Goal: Task Accomplishment & Management: Complete application form

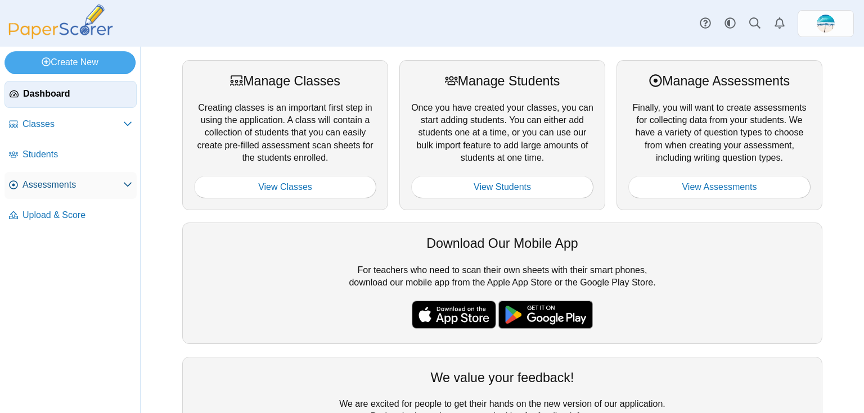
click at [44, 186] on span "Assessments" at bounding box center [72, 185] width 101 height 12
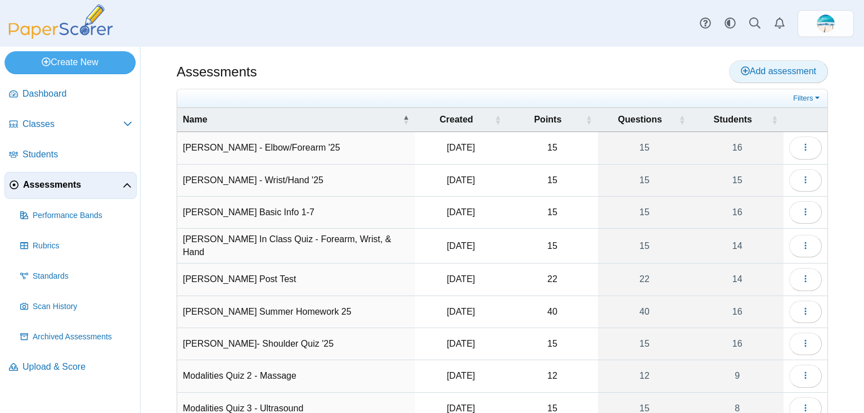
click at [787, 70] on span "Add assessment" at bounding box center [778, 71] width 75 height 10
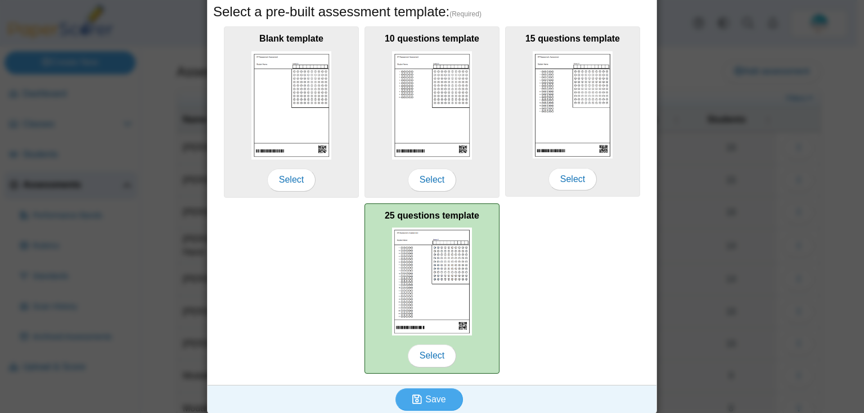
scroll to position [192, 0]
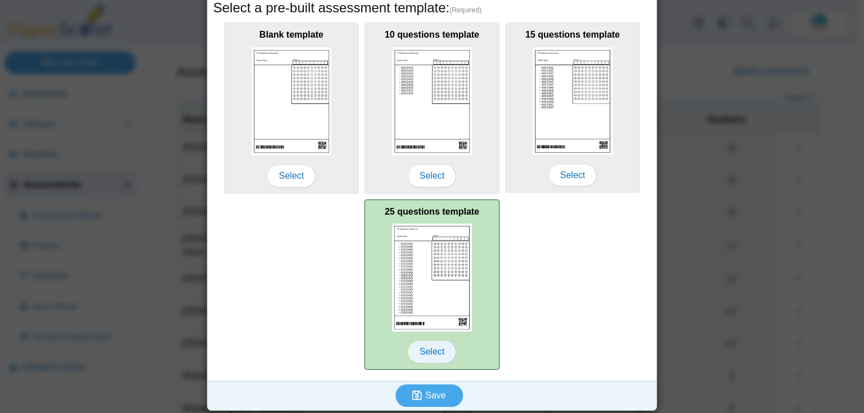
type input "**********"
click at [444, 353] on span "Select" at bounding box center [432, 352] width 48 height 22
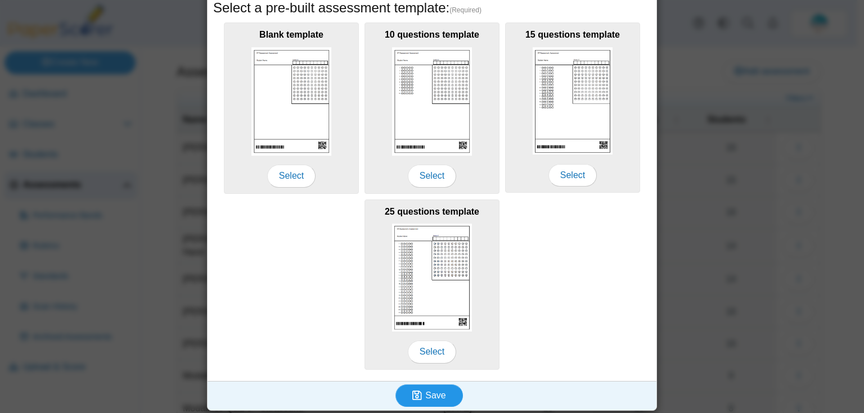
click at [436, 391] on span "Save" at bounding box center [435, 396] width 20 height 10
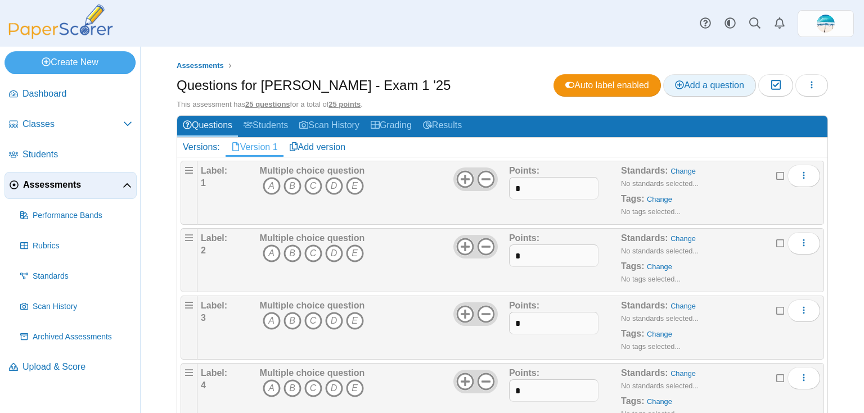
click at [678, 87] on span "Add a question" at bounding box center [709, 85] width 69 height 10
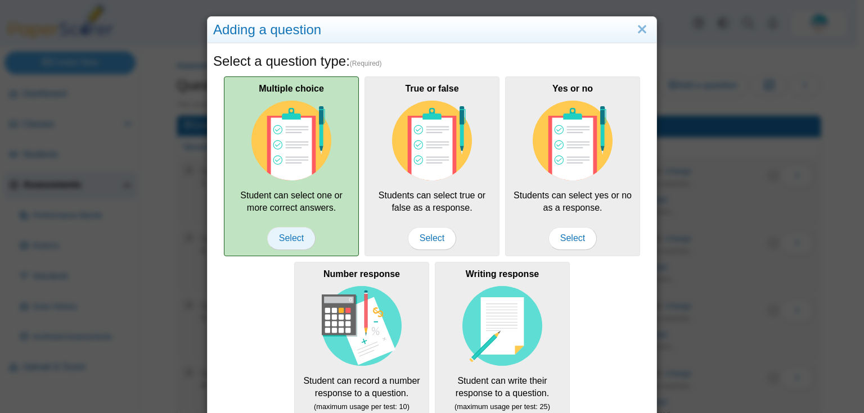
click at [277, 242] on span "Select" at bounding box center [291, 238] width 48 height 22
click at [297, 234] on span "Select" at bounding box center [291, 238] width 48 height 22
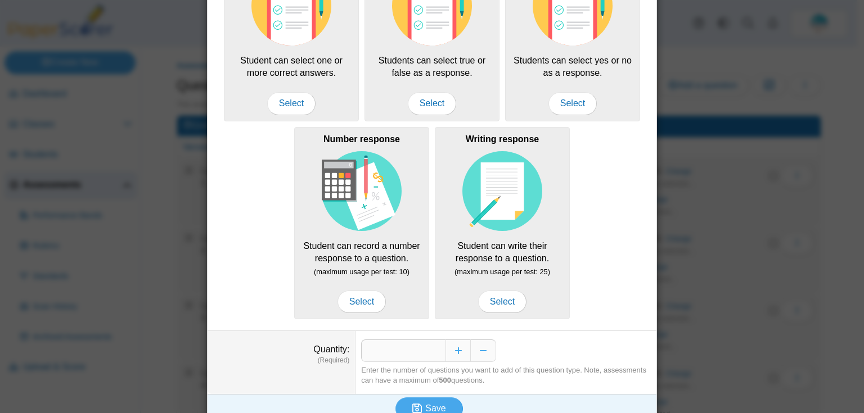
scroll to position [148, 0]
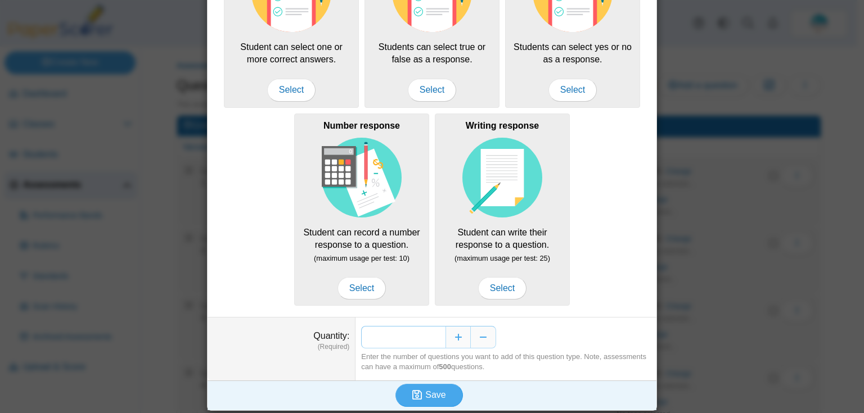
drag, startPoint x: 428, startPoint y: 333, endPoint x: 439, endPoint y: 335, distance: 10.4
click at [439, 335] on input "*" at bounding box center [403, 337] width 84 height 22
type input "**"
click at [446, 392] on button "Save" at bounding box center [428, 395] width 67 height 22
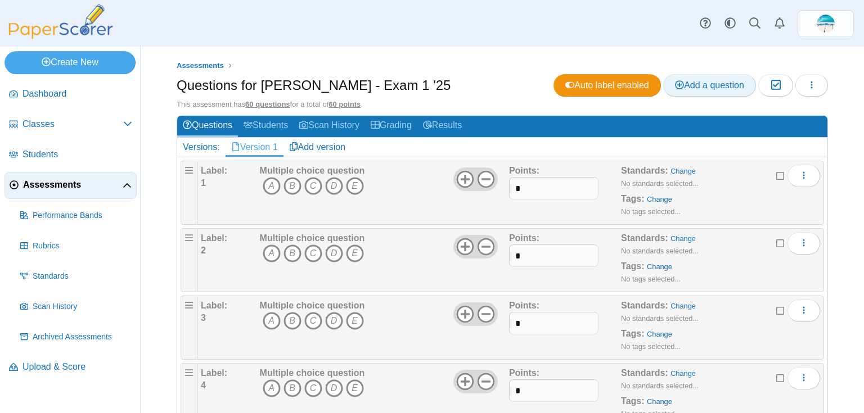
click at [722, 80] on span "Add a question" at bounding box center [709, 85] width 69 height 10
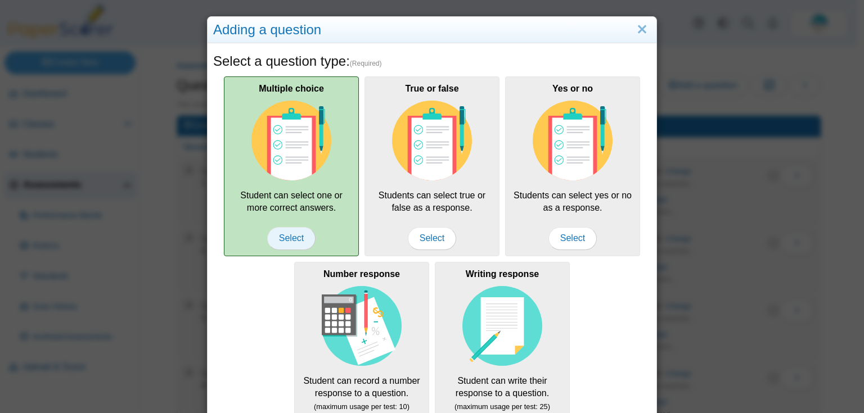
click at [297, 241] on span "Select" at bounding box center [291, 238] width 48 height 22
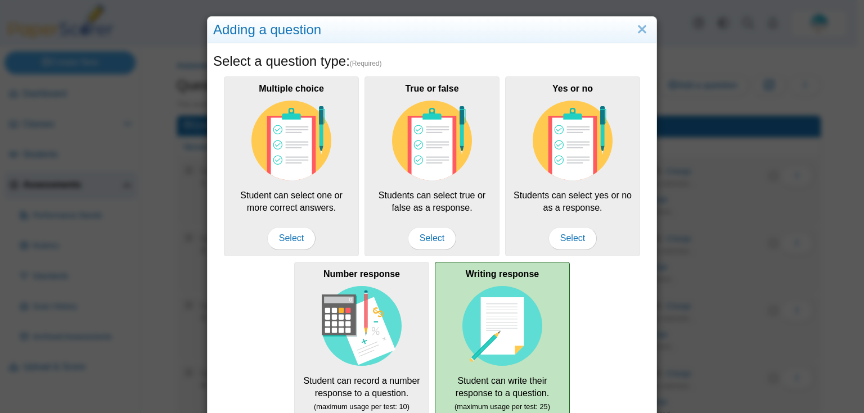
scroll to position [148, 0]
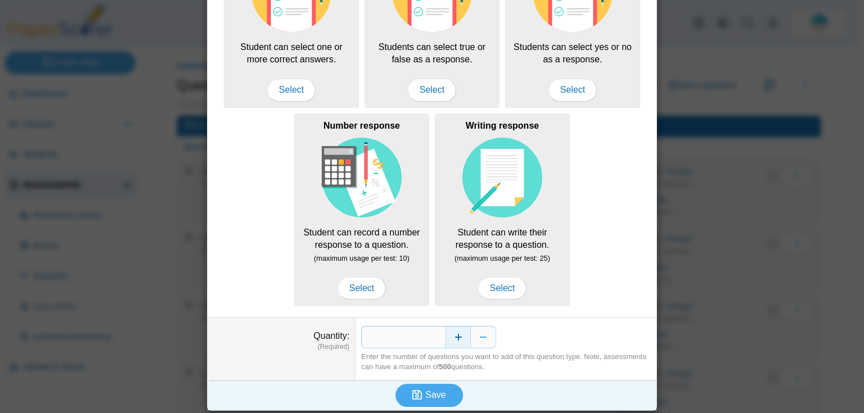
click at [458, 339] on button "Increase" at bounding box center [457, 337] width 25 height 22
type input "*"
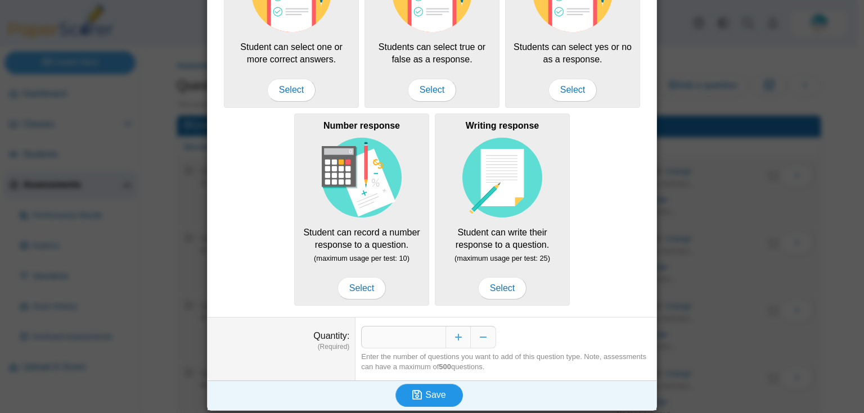
click at [448, 390] on button "Save" at bounding box center [428, 395] width 67 height 22
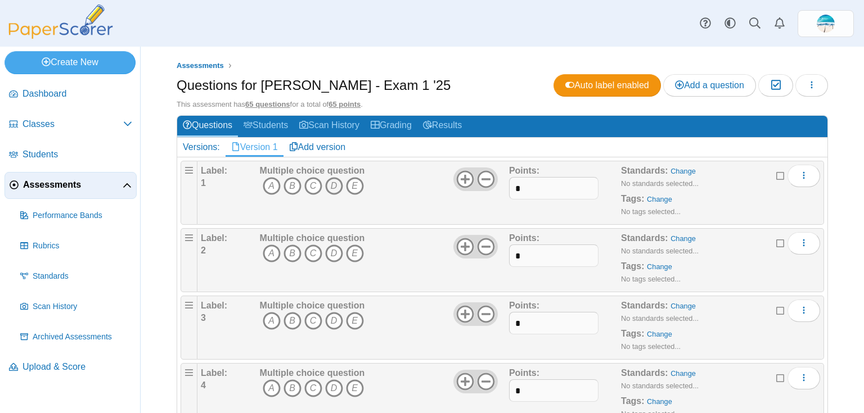
click at [326, 183] on icon "D" at bounding box center [334, 186] width 18 height 18
click at [268, 250] on icon "A" at bounding box center [272, 254] width 18 height 18
click at [295, 318] on icon "B" at bounding box center [292, 321] width 18 height 18
click at [328, 385] on icon "D" at bounding box center [334, 389] width 18 height 18
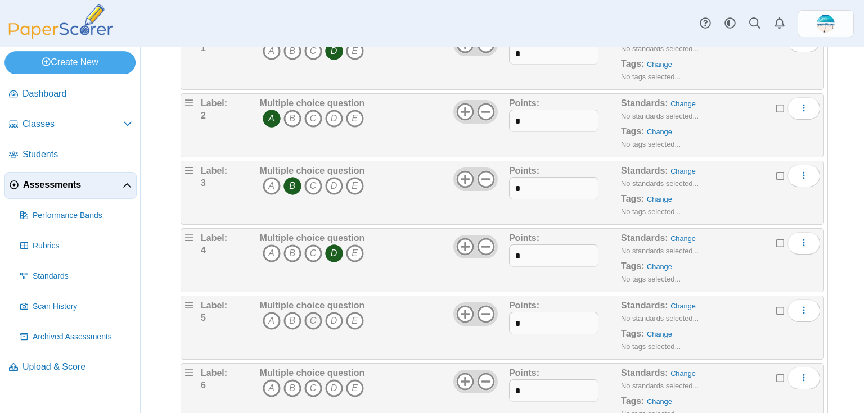
click at [312, 324] on icon "C" at bounding box center [313, 321] width 18 height 18
click at [335, 382] on icon "D" at bounding box center [334, 389] width 18 height 18
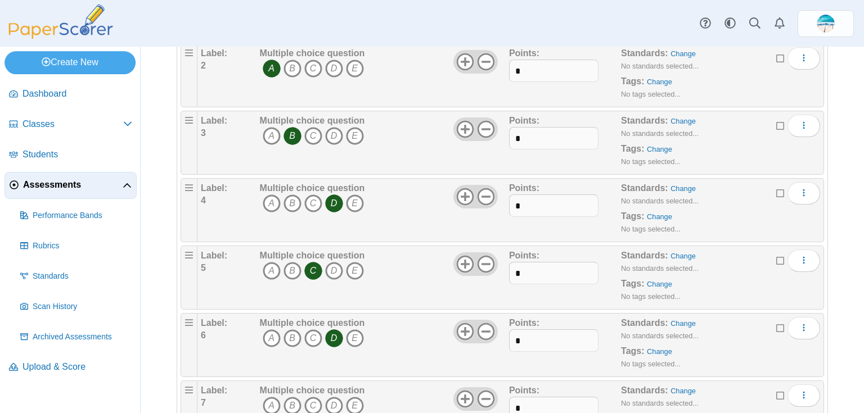
scroll to position [270, 0]
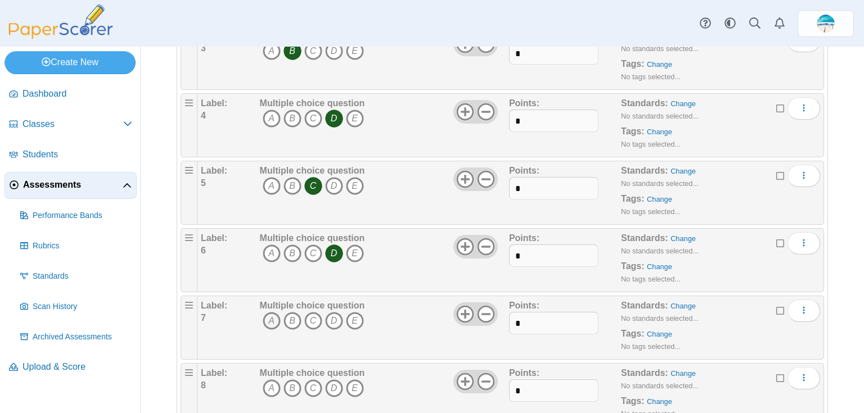
click at [273, 319] on icon "A" at bounding box center [272, 321] width 18 height 18
click at [284, 385] on icon "B" at bounding box center [292, 389] width 18 height 18
click at [314, 318] on icon "C" at bounding box center [313, 321] width 18 height 18
click at [290, 380] on icon "B" at bounding box center [292, 389] width 18 height 18
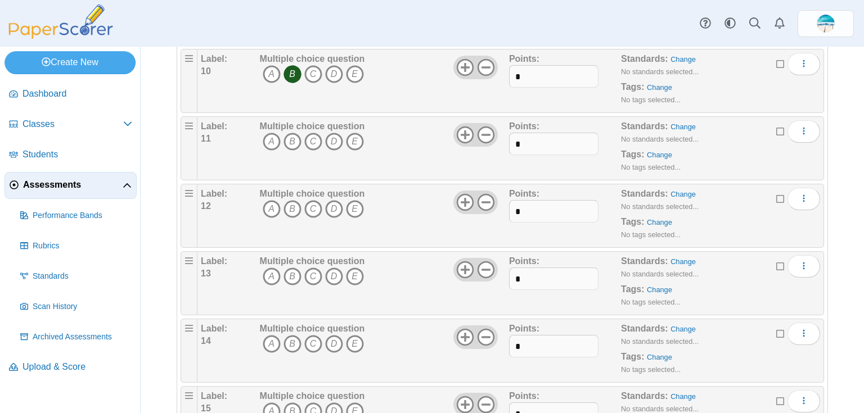
scroll to position [720, 0]
click at [268, 137] on icon "A" at bounding box center [272, 141] width 18 height 18
click at [310, 204] on icon "C" at bounding box center [313, 209] width 18 height 18
click at [272, 272] on icon "A" at bounding box center [272, 276] width 18 height 18
click at [268, 342] on icon "A" at bounding box center [272, 344] width 18 height 18
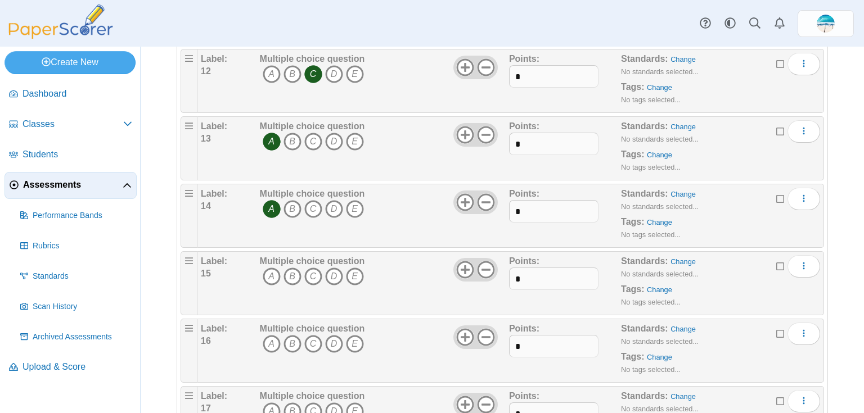
scroll to position [855, 0]
click at [270, 273] on icon "A" at bounding box center [272, 276] width 18 height 18
click at [273, 340] on icon "A" at bounding box center [272, 344] width 18 height 18
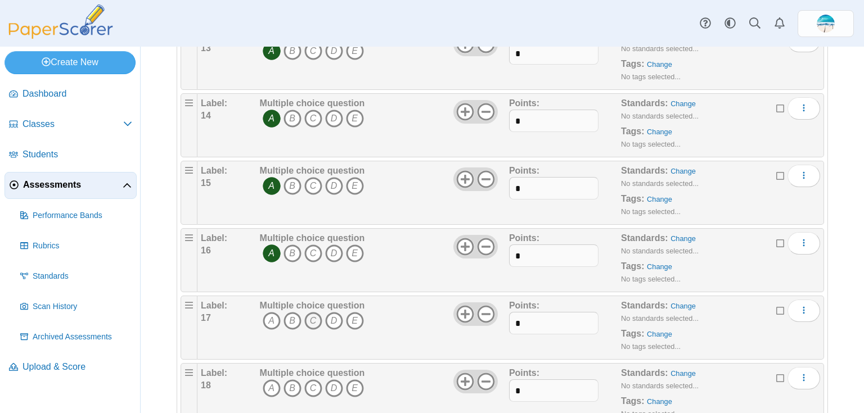
click at [315, 318] on icon "C" at bounding box center [313, 321] width 18 height 18
click at [272, 385] on icon "A" at bounding box center [272, 389] width 18 height 18
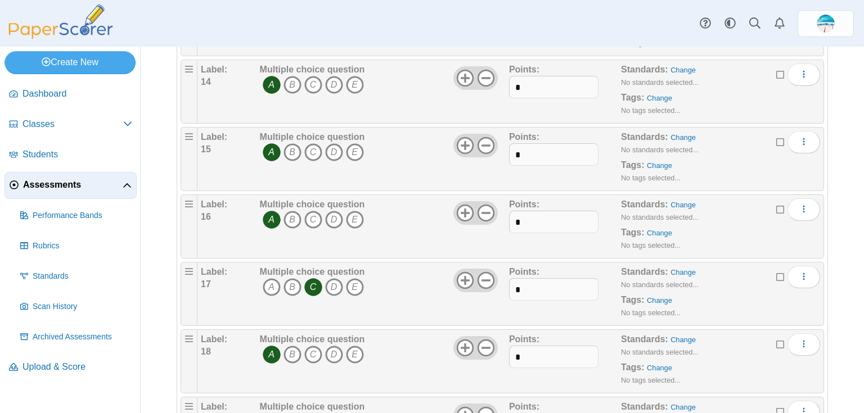
scroll to position [1035, 0]
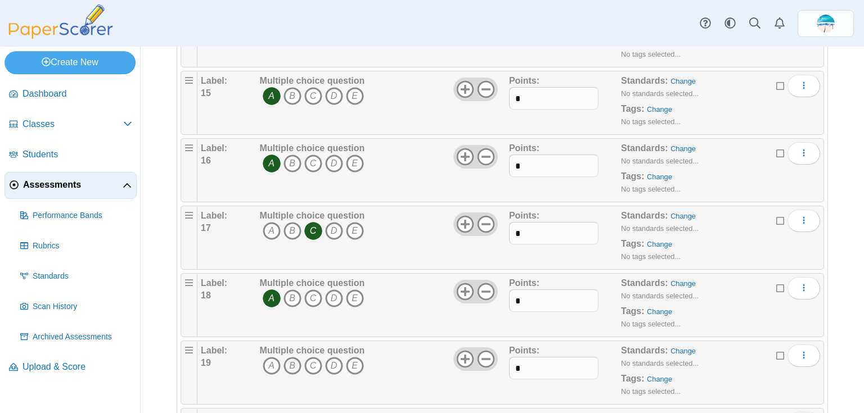
click at [297, 361] on icon "B" at bounding box center [292, 366] width 18 height 18
click at [289, 295] on icon "B" at bounding box center [292, 299] width 18 height 18
click at [271, 357] on icon "A" at bounding box center [272, 366] width 18 height 18
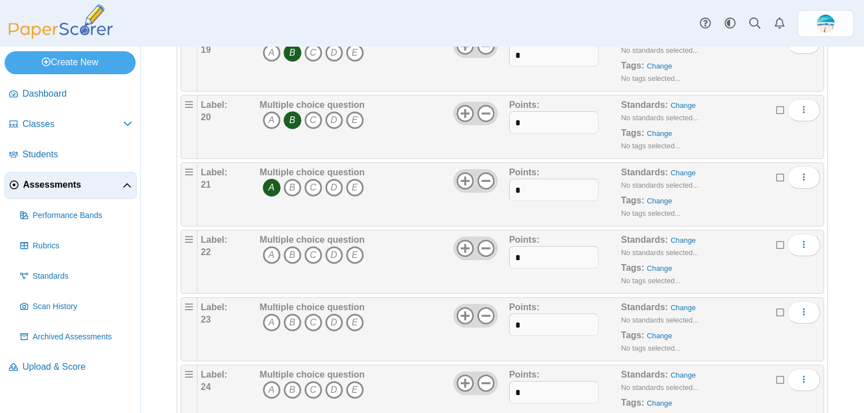
scroll to position [1350, 0]
click at [297, 251] on icon "B" at bounding box center [292, 254] width 18 height 18
click at [292, 314] on icon "B" at bounding box center [292, 321] width 18 height 18
click at [309, 387] on icon "C" at bounding box center [313, 389] width 18 height 18
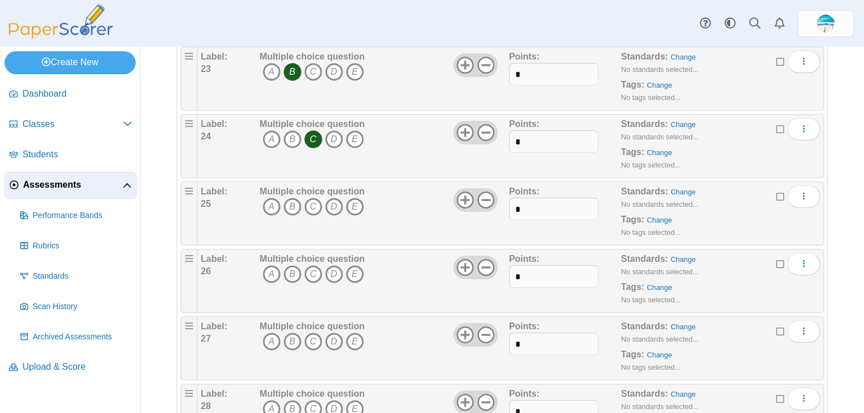
scroll to position [1619, 0]
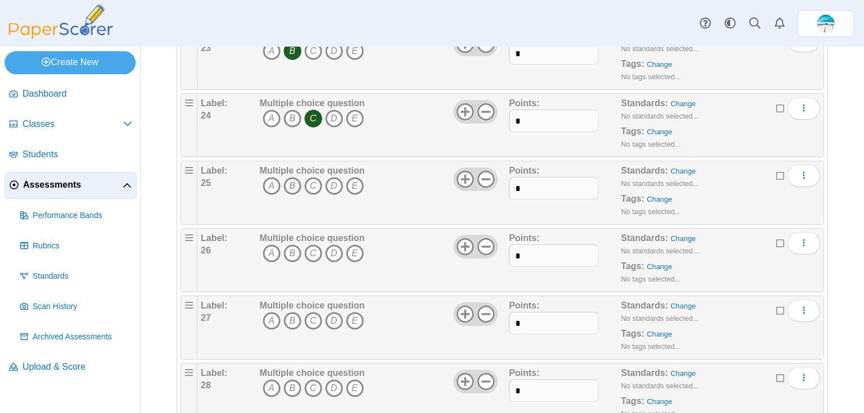
click at [296, 183] on icon "B" at bounding box center [292, 186] width 18 height 18
click at [331, 245] on icon "D" at bounding box center [334, 254] width 18 height 18
click at [276, 313] on icon "A" at bounding box center [272, 321] width 18 height 18
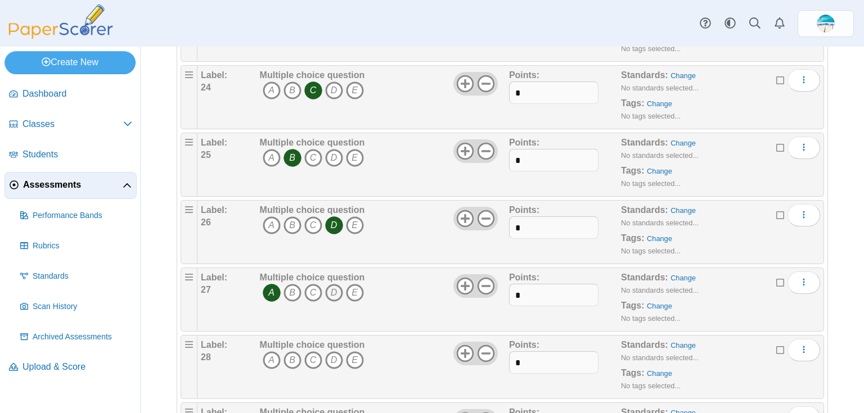
scroll to position [1754, 0]
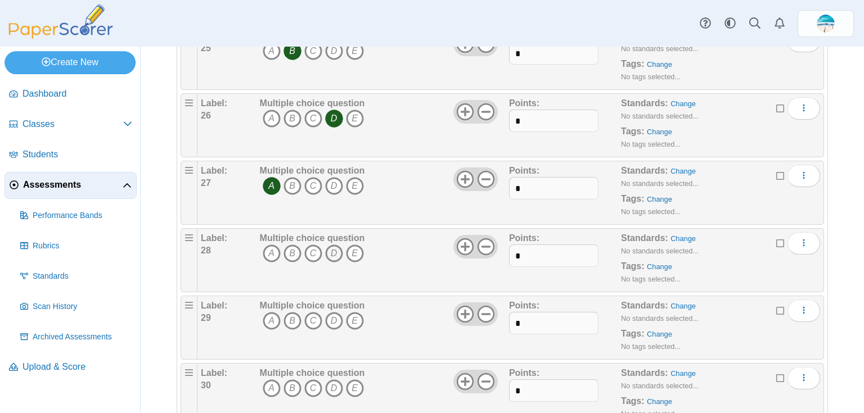
click at [336, 247] on icon "D" at bounding box center [334, 254] width 18 height 18
click at [292, 313] on icon "B" at bounding box center [292, 321] width 18 height 18
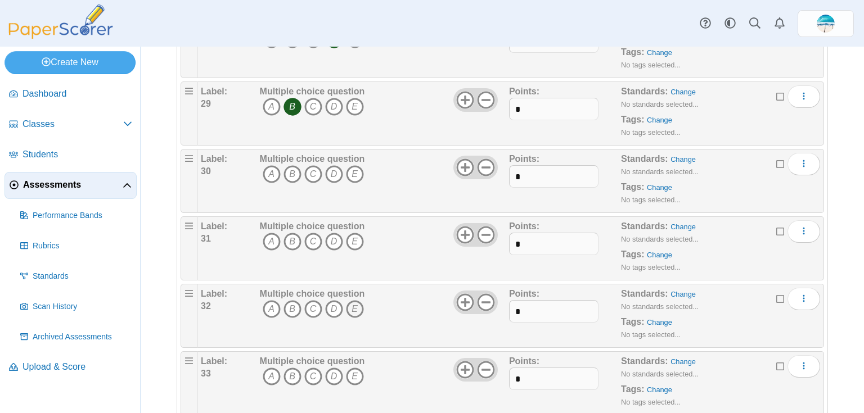
scroll to position [1979, 0]
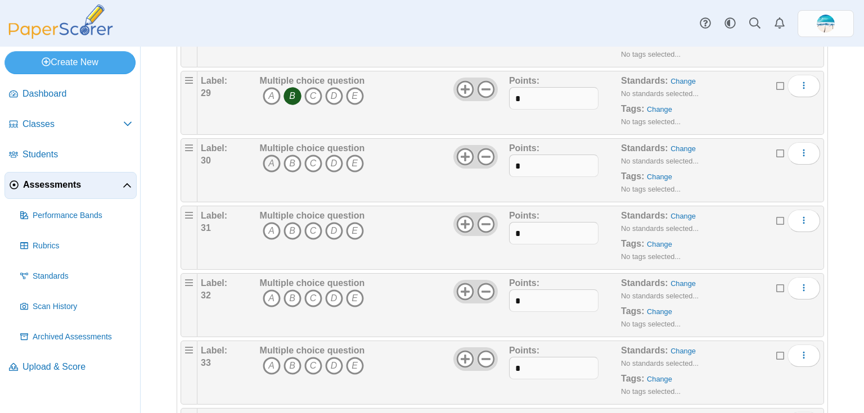
click at [273, 159] on icon "A" at bounding box center [272, 164] width 18 height 18
drag, startPoint x: 270, startPoint y: 217, endPoint x: 276, endPoint y: 230, distance: 14.3
click at [270, 222] on icon "A" at bounding box center [272, 231] width 18 height 18
click at [288, 290] on icon "B" at bounding box center [292, 299] width 18 height 18
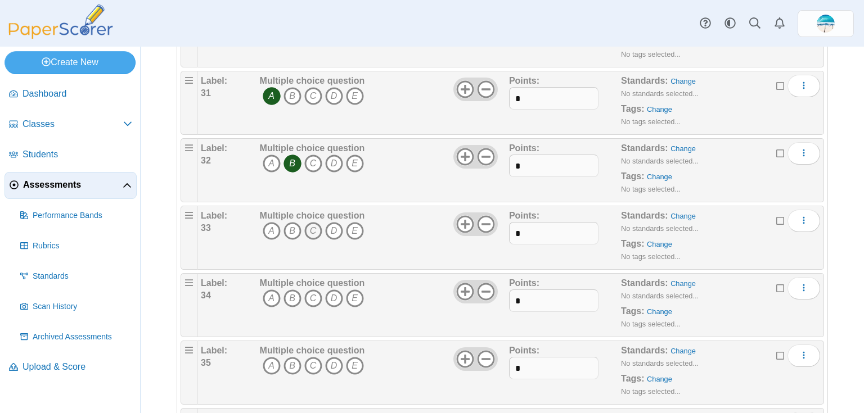
click at [308, 223] on icon "C" at bounding box center [313, 231] width 18 height 18
click at [310, 290] on icon "C" at bounding box center [313, 299] width 18 height 18
click at [313, 357] on icon "C" at bounding box center [313, 366] width 18 height 18
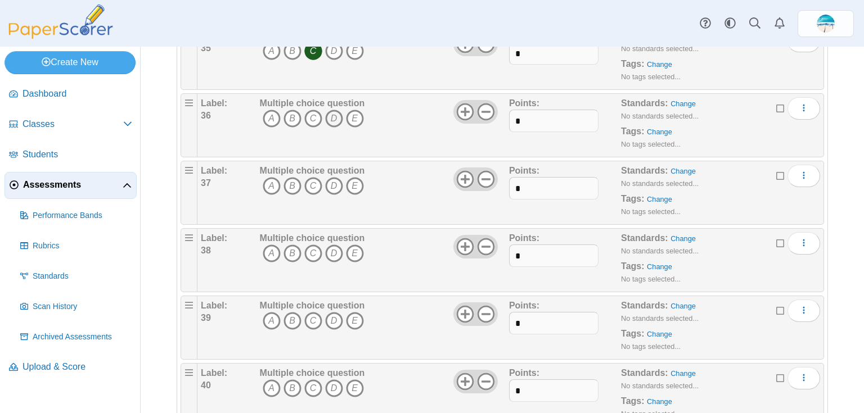
click at [331, 110] on icon "D" at bounding box center [334, 119] width 18 height 18
click at [293, 177] on icon "B" at bounding box center [292, 186] width 18 height 18
click at [312, 249] on icon "C" at bounding box center [313, 254] width 18 height 18
click at [313, 312] on icon "C" at bounding box center [313, 321] width 18 height 18
click at [338, 380] on icon "D" at bounding box center [334, 389] width 18 height 18
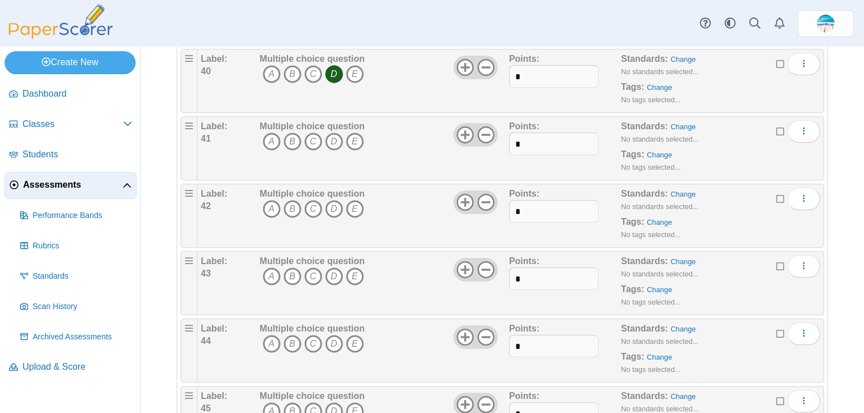
scroll to position [2744, 0]
drag, startPoint x: 289, startPoint y: 130, endPoint x: 304, endPoint y: 161, distance: 34.5
click at [288, 132] on icon "B" at bounding box center [292, 141] width 18 height 18
click at [310, 200] on icon "C" at bounding box center [313, 209] width 18 height 18
click at [332, 267] on icon "D" at bounding box center [334, 276] width 18 height 18
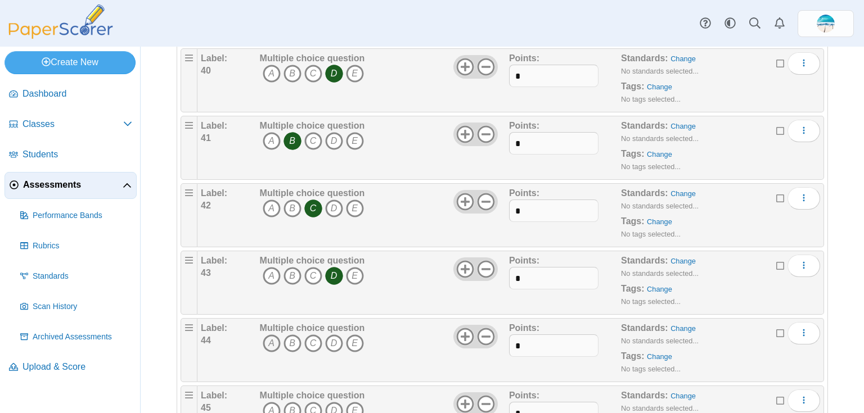
click at [273, 335] on icon "A" at bounding box center [272, 344] width 18 height 18
click at [333, 404] on icon "D" at bounding box center [334, 411] width 18 height 18
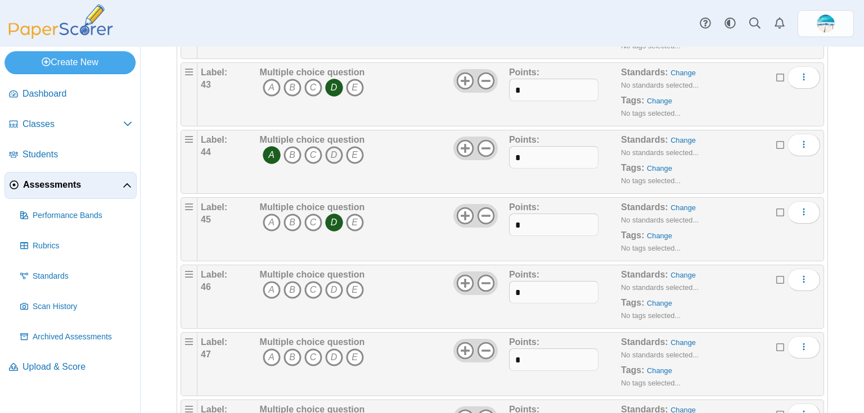
scroll to position [3014, 0]
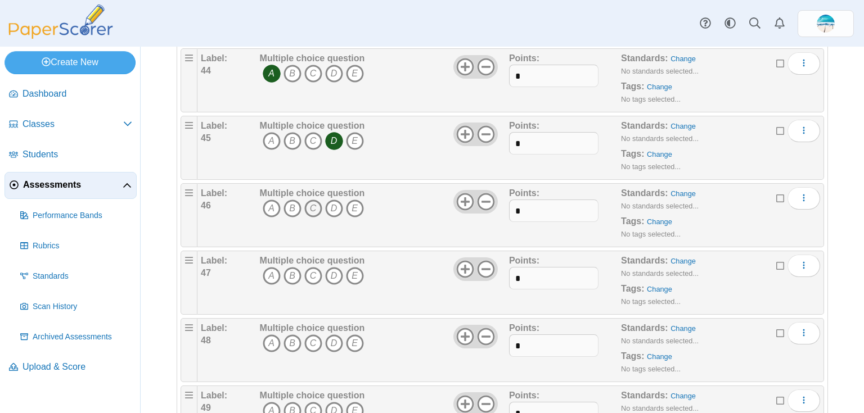
click at [314, 200] on icon "C" at bounding box center [313, 209] width 18 height 18
click at [309, 267] on icon "C" at bounding box center [313, 276] width 18 height 18
click at [272, 335] on icon "A" at bounding box center [272, 344] width 18 height 18
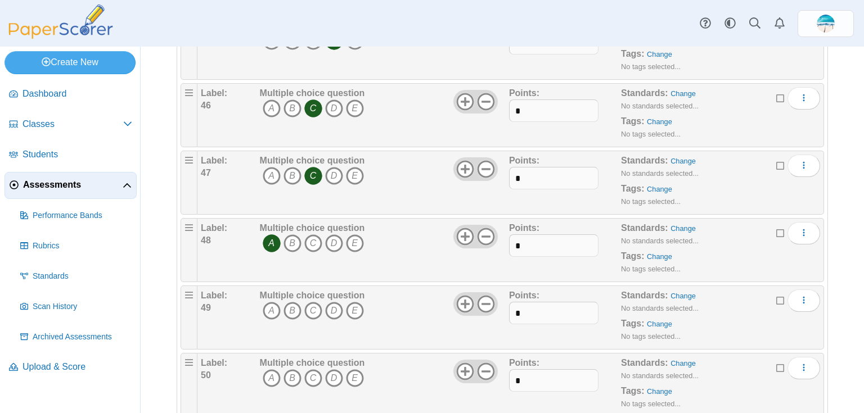
scroll to position [3149, 0]
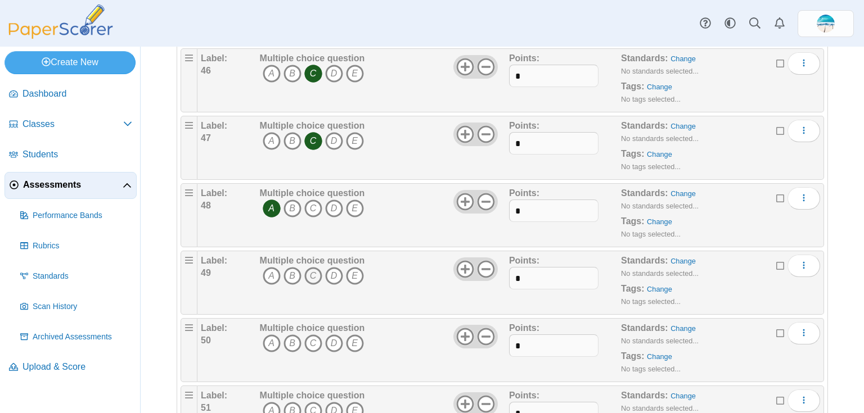
click at [316, 267] on icon "C" at bounding box center [313, 276] width 18 height 18
click at [289, 335] on icon "B" at bounding box center [292, 344] width 18 height 18
click at [295, 402] on icon "B" at bounding box center [292, 411] width 18 height 18
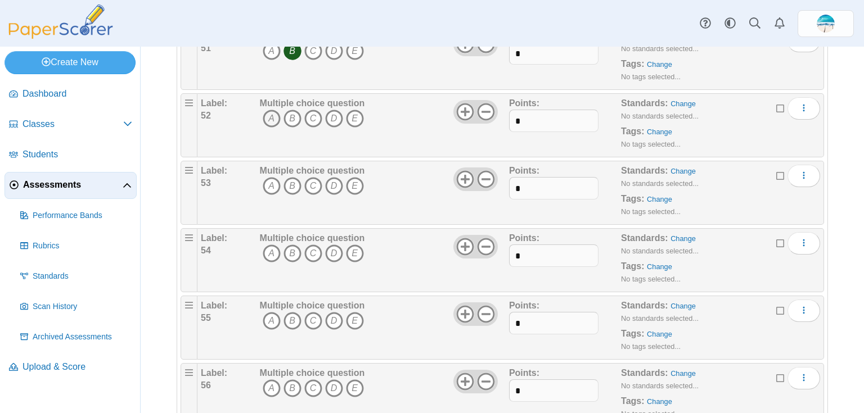
click at [269, 110] on icon "A" at bounding box center [272, 119] width 18 height 18
click at [337, 177] on icon "D" at bounding box center [334, 186] width 18 height 18
click at [288, 245] on icon "B" at bounding box center [292, 254] width 18 height 18
click at [335, 312] on icon "D" at bounding box center [334, 321] width 18 height 18
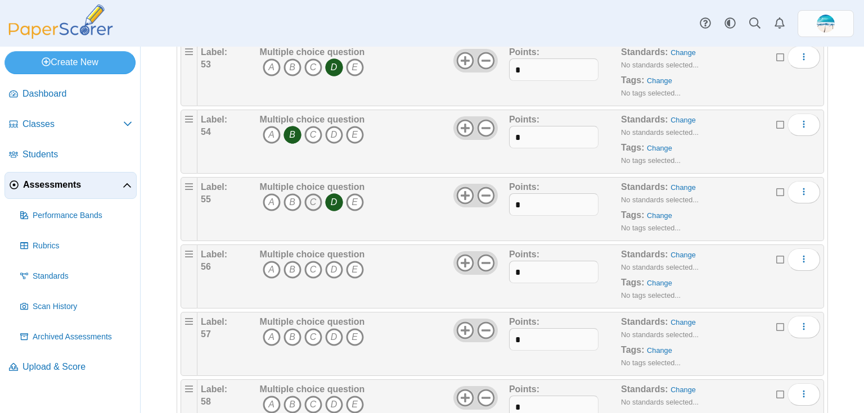
scroll to position [3644, 0]
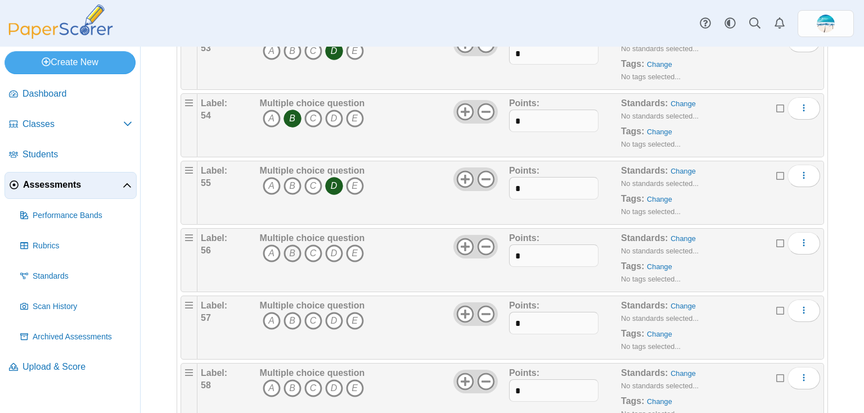
click at [289, 245] on icon "B" at bounding box center [292, 254] width 18 height 18
click at [290, 312] on icon "B" at bounding box center [292, 321] width 18 height 18
click at [288, 380] on icon "B" at bounding box center [292, 389] width 18 height 18
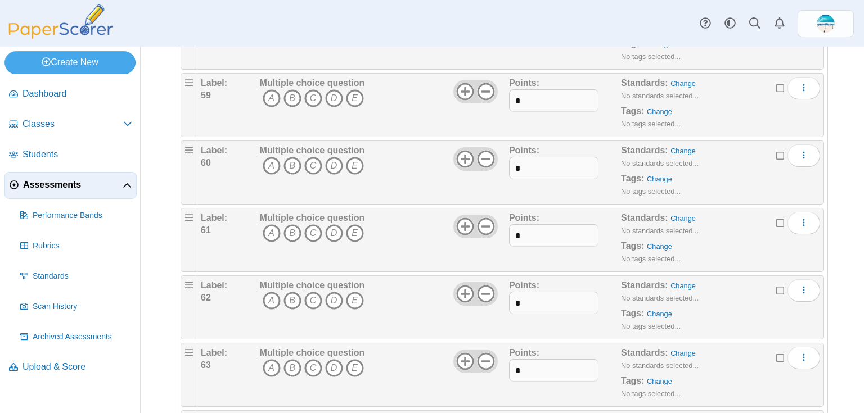
scroll to position [4004, 0]
click at [332, 87] on icon "D" at bounding box center [334, 96] width 18 height 18
click at [329, 155] on icon "D" at bounding box center [334, 164] width 18 height 18
click at [328, 222] on icon "D" at bounding box center [334, 231] width 18 height 18
click at [328, 290] on icon "D" at bounding box center [334, 299] width 18 height 18
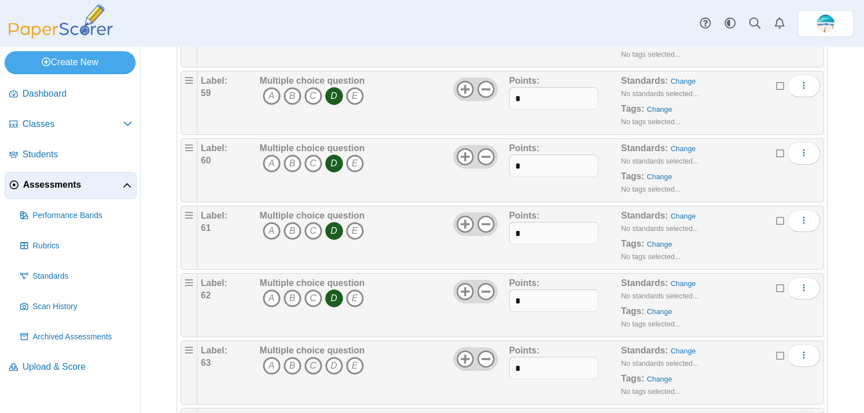
click at [312, 357] on icon "C" at bounding box center [313, 366] width 18 height 18
click at [314, 289] on icon "C" at bounding box center [313, 298] width 18 height 18
click at [292, 357] on icon "B" at bounding box center [292, 366] width 18 height 18
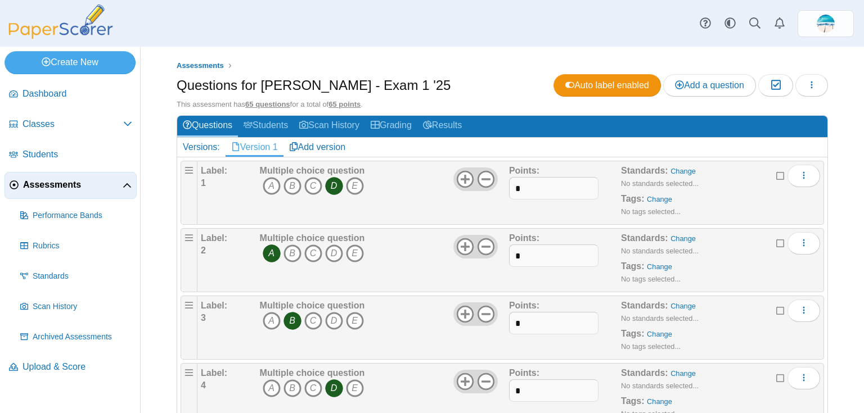
scroll to position [0, 0]
click at [727, 83] on span "Add a question" at bounding box center [709, 85] width 69 height 10
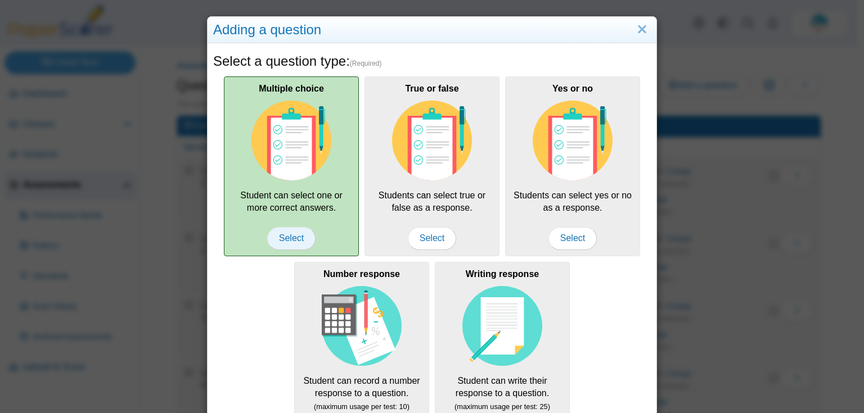
click at [288, 242] on span "Select" at bounding box center [291, 238] width 48 height 22
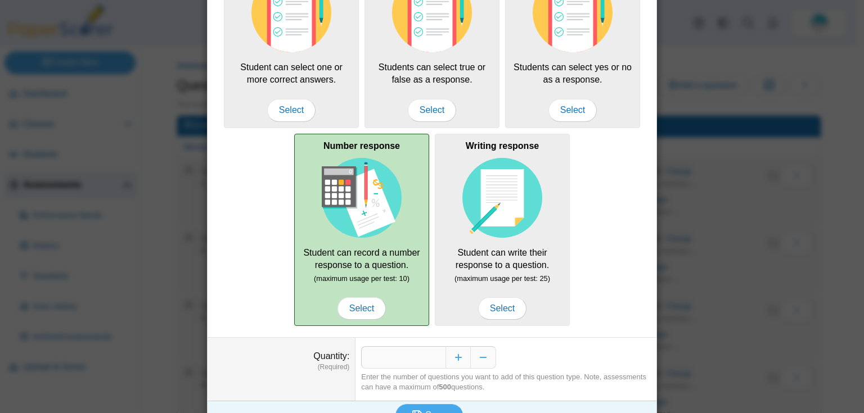
scroll to position [148, 0]
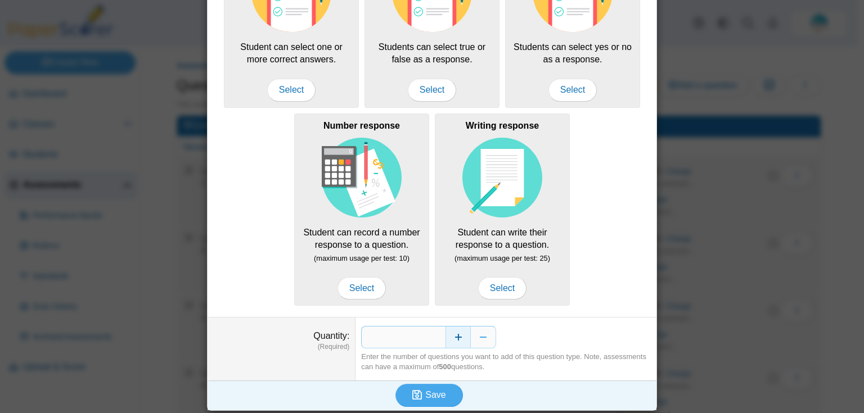
click at [448, 335] on button "Increase" at bounding box center [457, 337] width 25 height 22
type input "*"
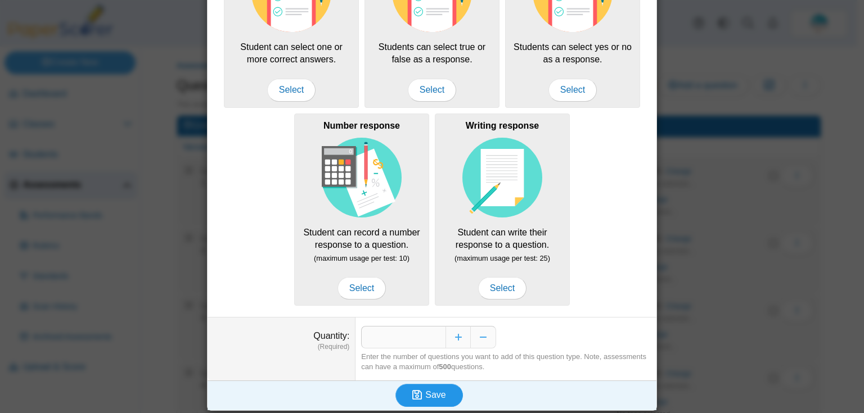
click at [422, 392] on icon "submit" at bounding box center [418, 395] width 13 height 12
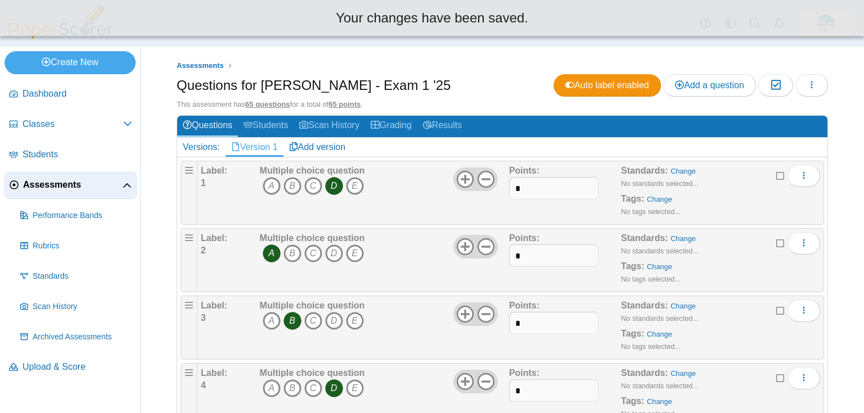
scroll to position [180, 0]
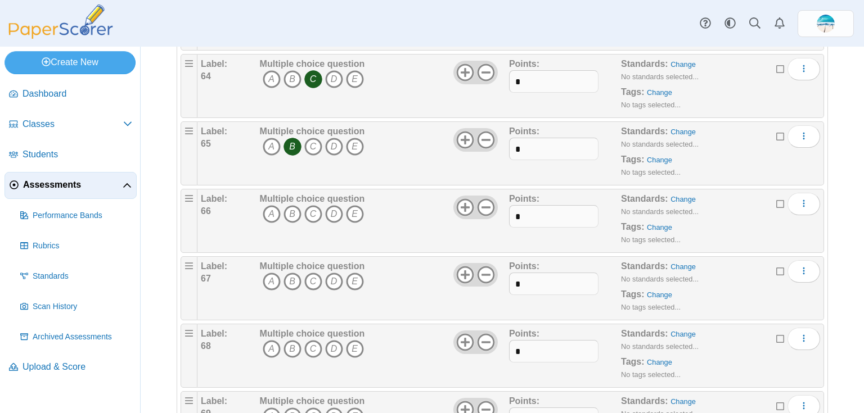
scroll to position [4402, 0]
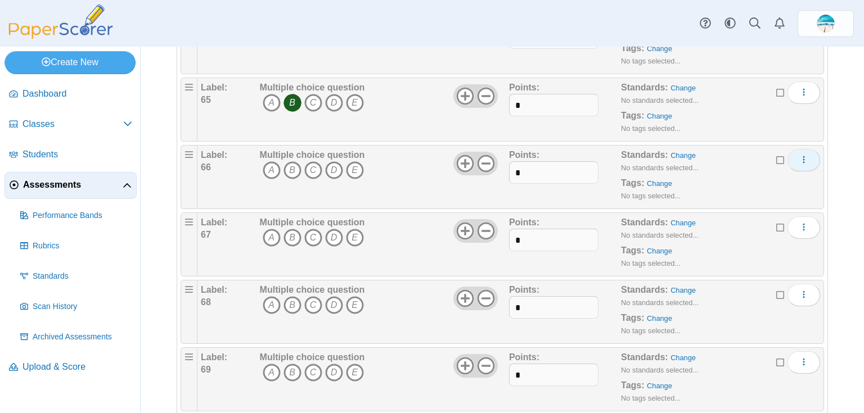
click at [799, 155] on icon "More options" at bounding box center [803, 159] width 9 height 9
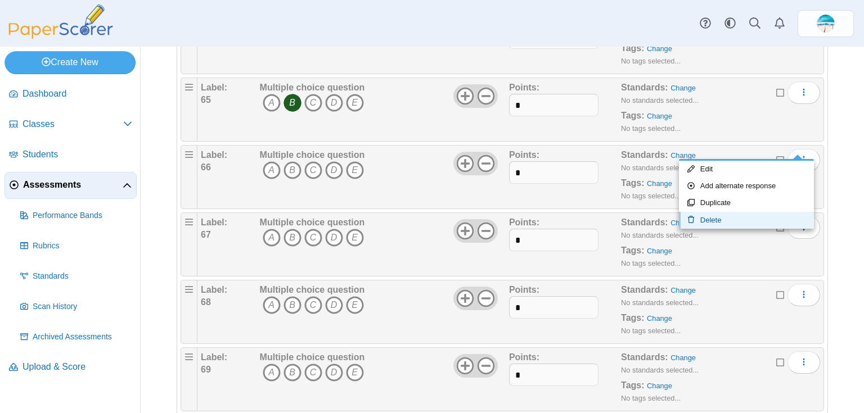
click at [757, 218] on link "Delete" at bounding box center [746, 220] width 135 height 17
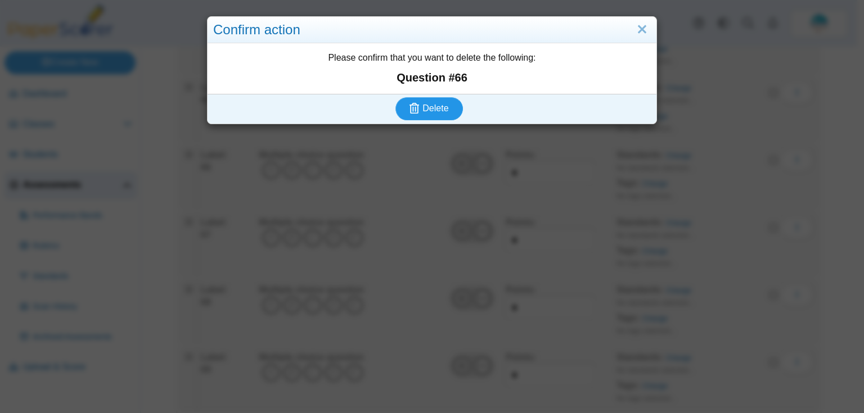
click at [449, 109] on button "Delete" at bounding box center [428, 108] width 67 height 22
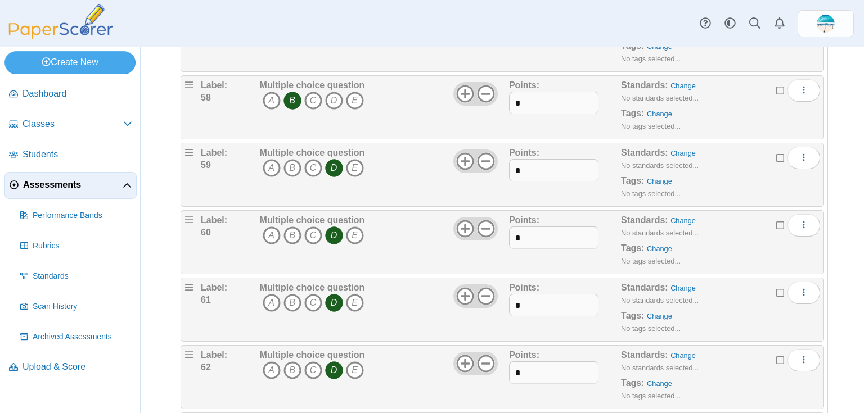
scroll to position [4409, 0]
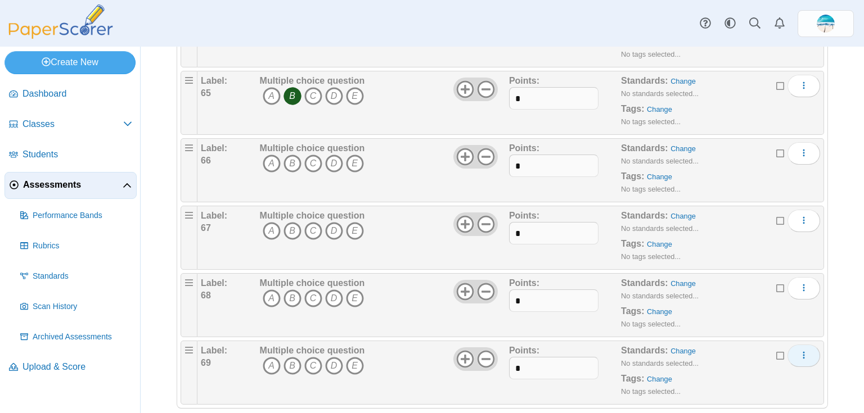
click at [803, 345] on button "More options" at bounding box center [803, 356] width 33 height 22
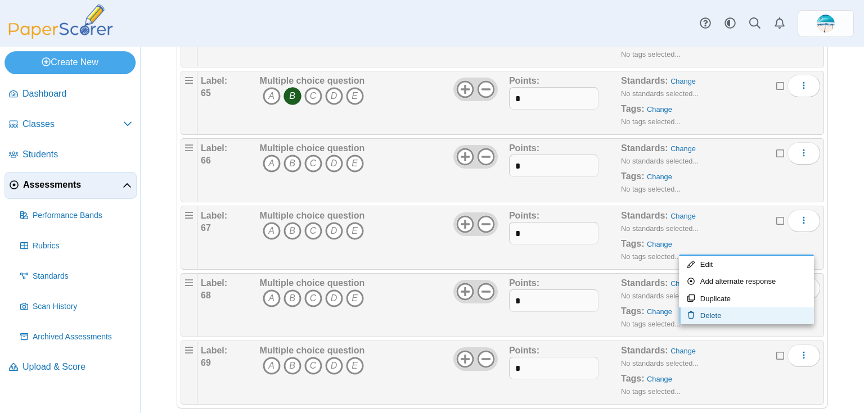
click at [752, 319] on link "Delete" at bounding box center [746, 316] width 135 height 17
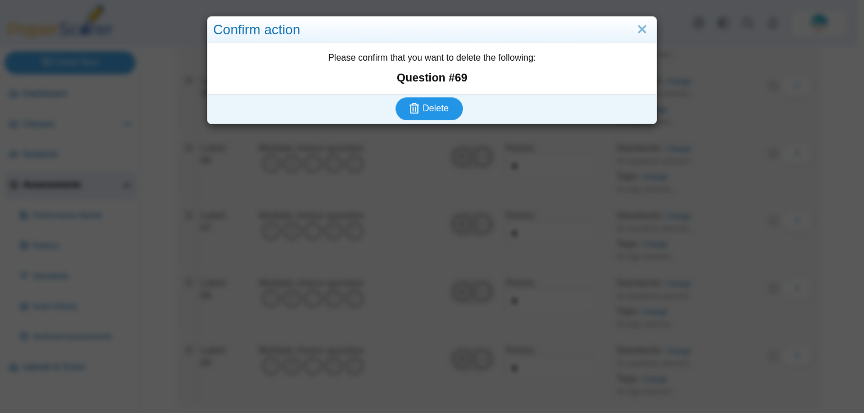
click at [409, 104] on icon "submit" at bounding box center [414, 108] width 10 height 11
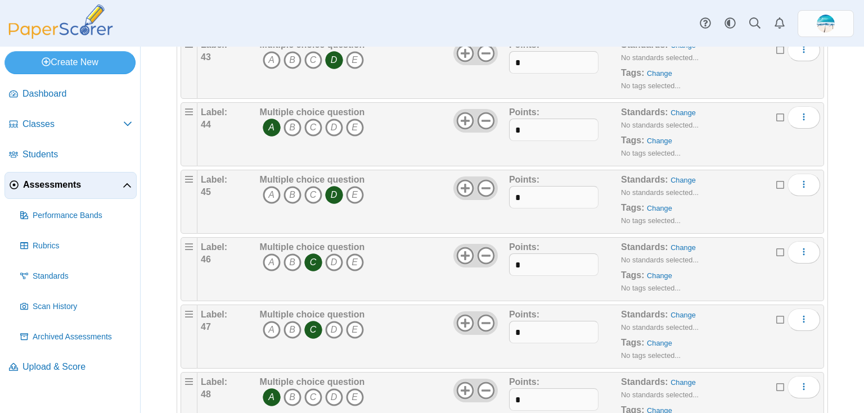
scroll to position [4341, 0]
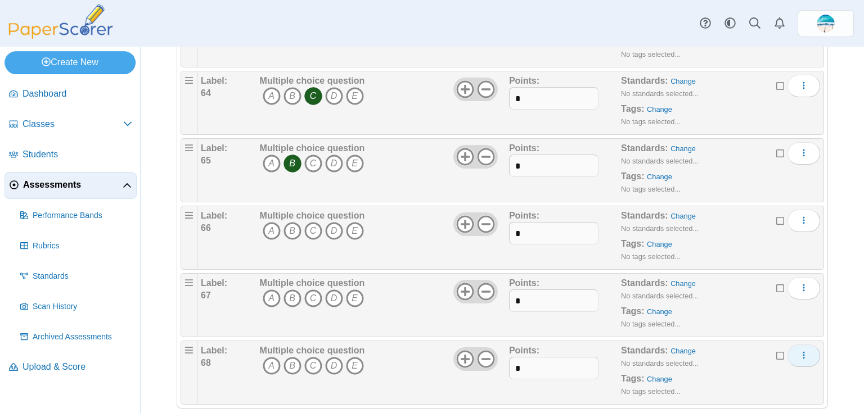
click at [799, 351] on icon "More options" at bounding box center [803, 355] width 9 height 9
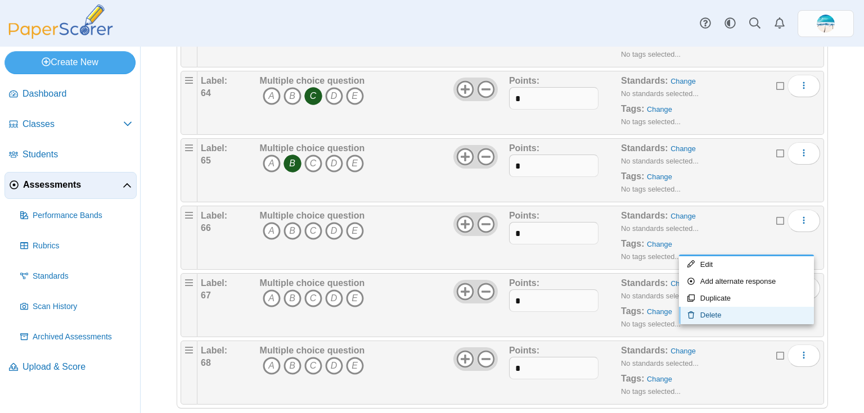
click at [755, 319] on link "Delete" at bounding box center [746, 315] width 135 height 17
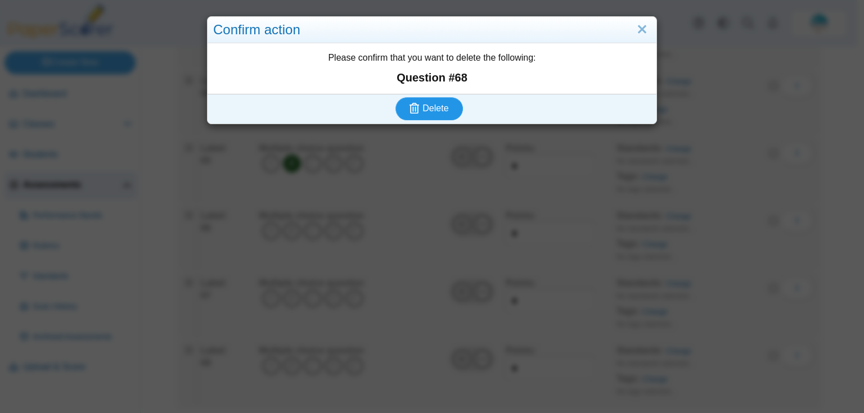
click at [428, 115] on button "Delete" at bounding box center [428, 108] width 67 height 22
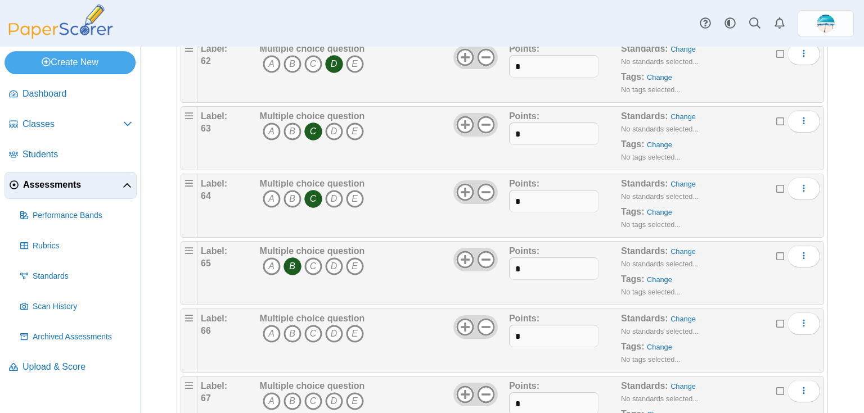
scroll to position [4262, 0]
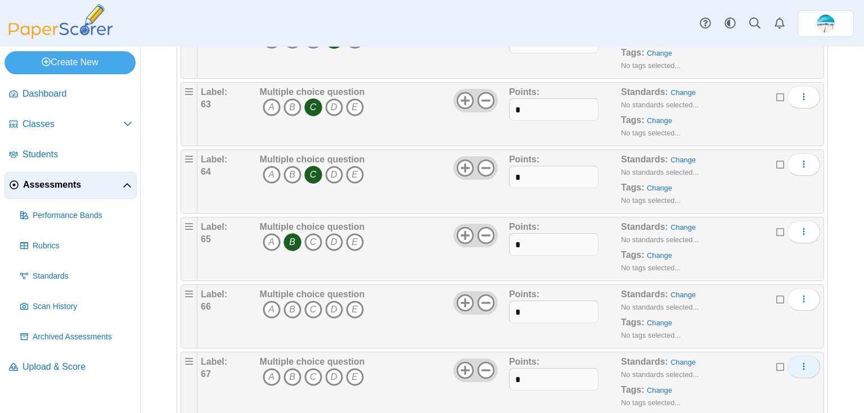
click at [799, 362] on icon "More options" at bounding box center [803, 366] width 9 height 9
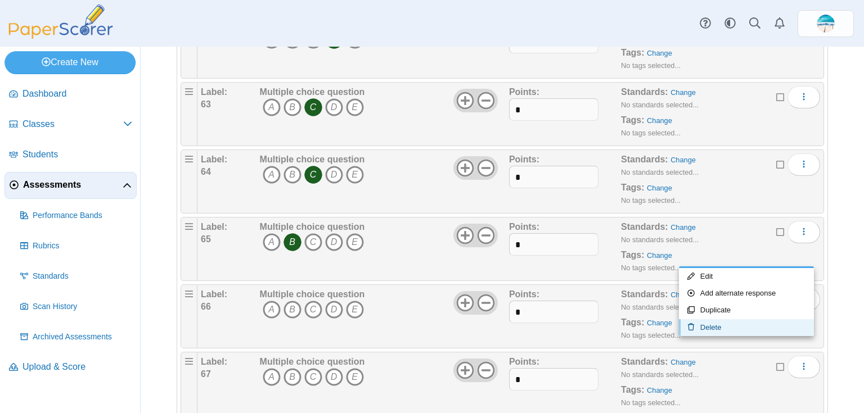
click at [750, 327] on link "Delete" at bounding box center [746, 327] width 135 height 17
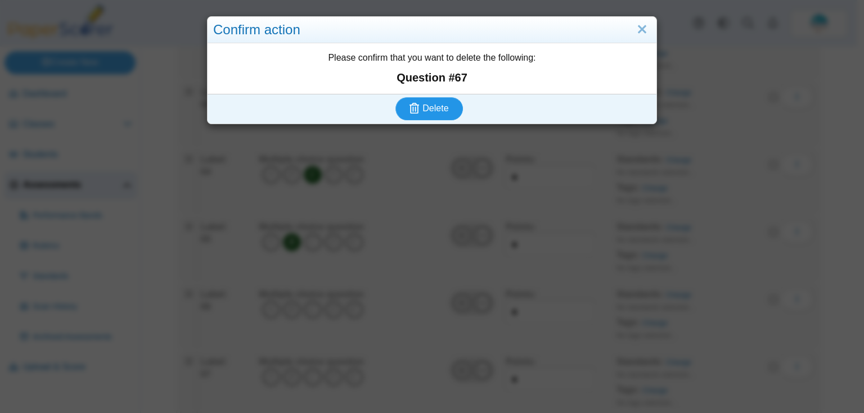
click at [434, 111] on span "Delete" at bounding box center [435, 108] width 26 height 10
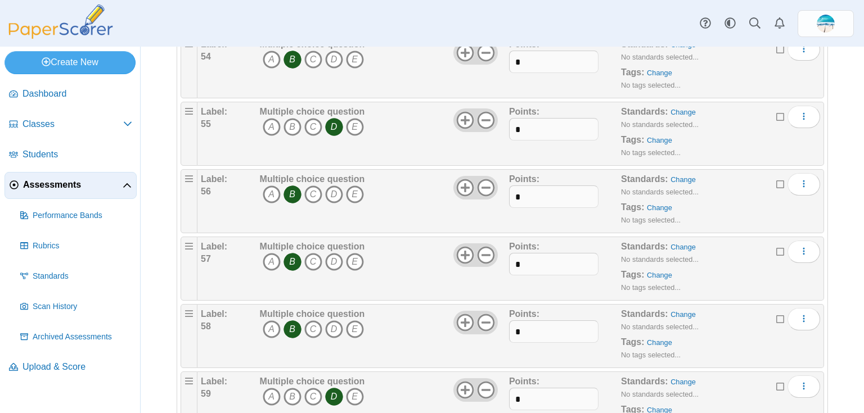
scroll to position [4207, 0]
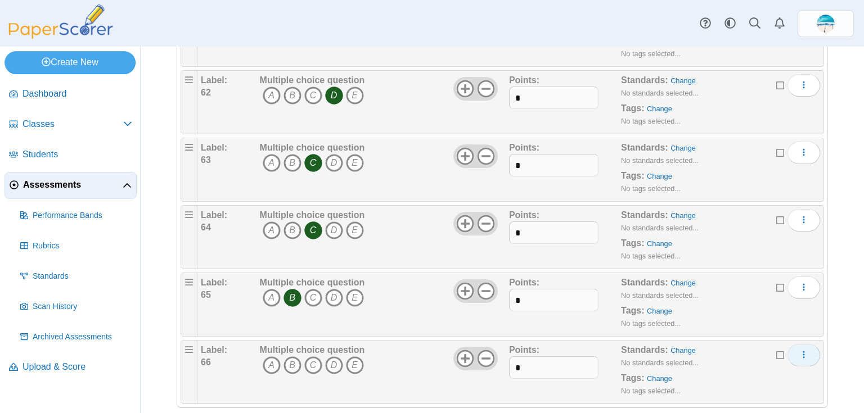
click at [799, 350] on span "More options" at bounding box center [803, 355] width 9 height 10
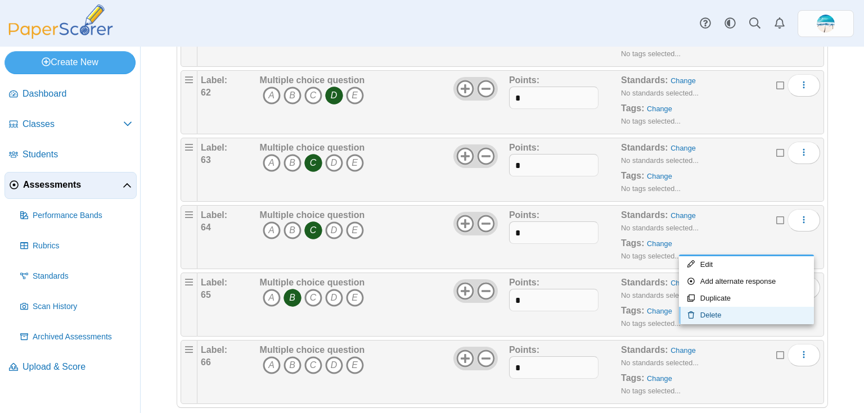
click at [712, 315] on link "Delete" at bounding box center [746, 315] width 135 height 17
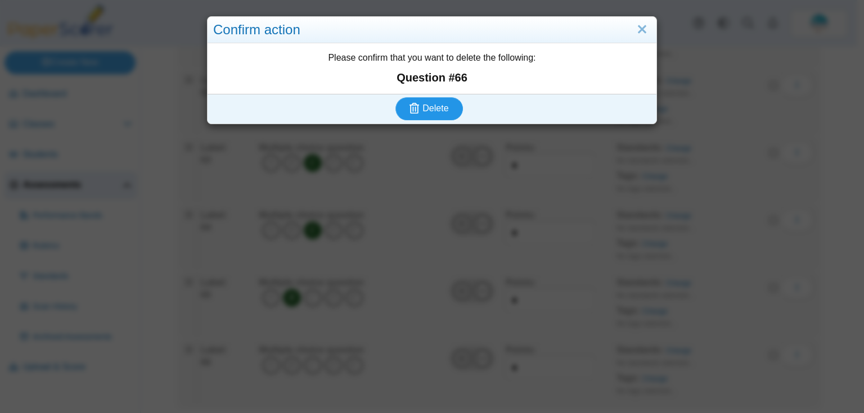
click at [437, 110] on span "Delete" at bounding box center [435, 108] width 26 height 10
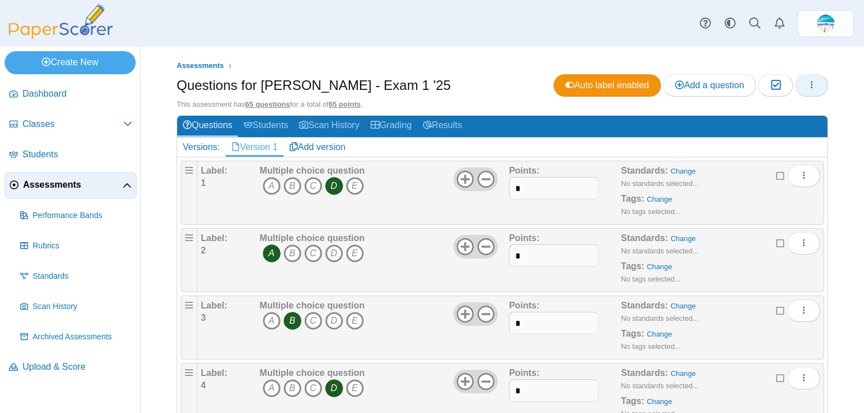
click at [807, 90] on span "button" at bounding box center [811, 85] width 9 height 10
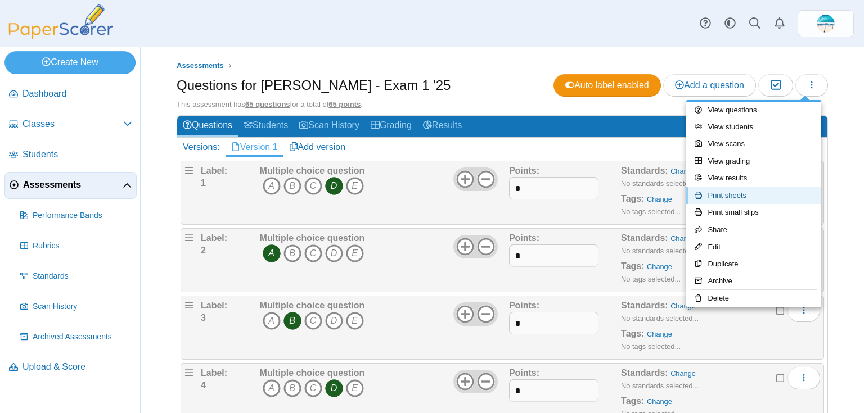
click at [765, 197] on link "Print sheets" at bounding box center [753, 195] width 135 height 17
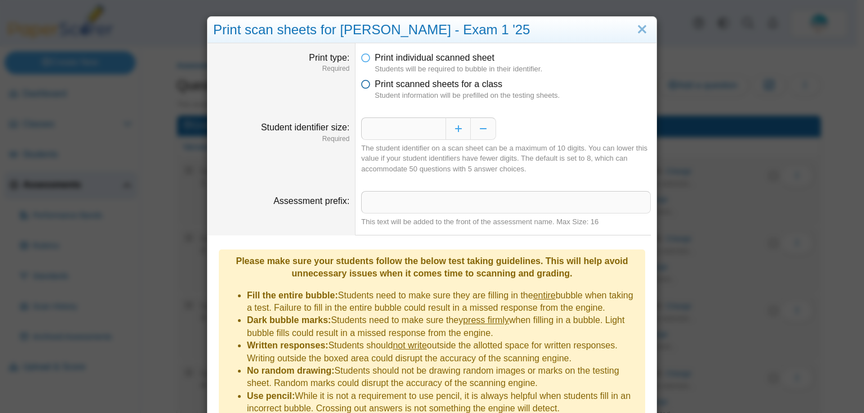
click at [363, 86] on icon at bounding box center [365, 82] width 9 height 8
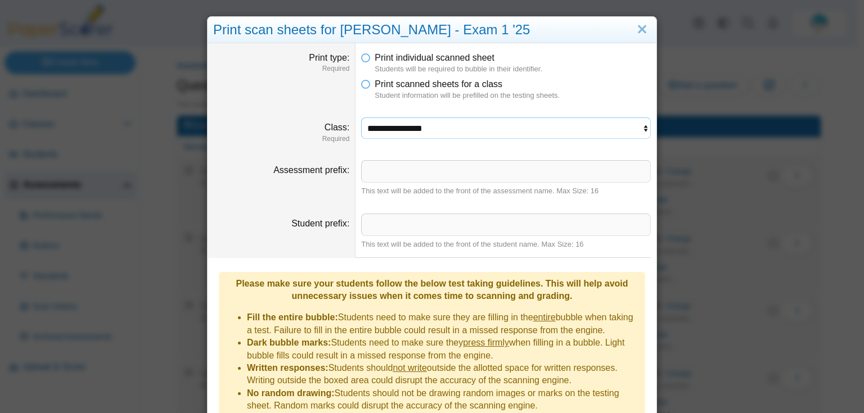
click at [412, 127] on select "**********" at bounding box center [506, 128] width 290 height 21
select select "**********"
click at [361, 118] on select "**********" at bounding box center [506, 128] width 290 height 21
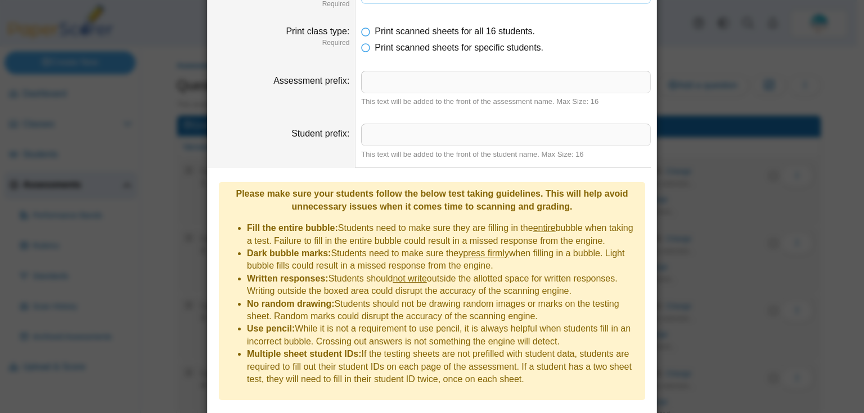
scroll to position [153, 0]
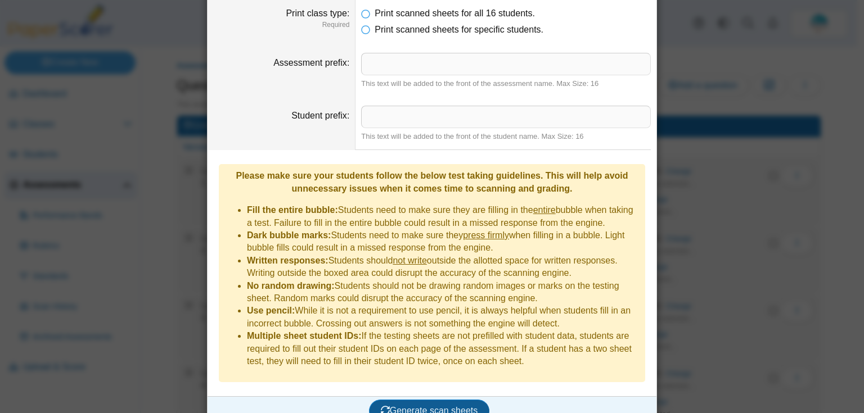
click at [443, 406] on span "Generate scan sheets" at bounding box center [429, 411] width 97 height 10
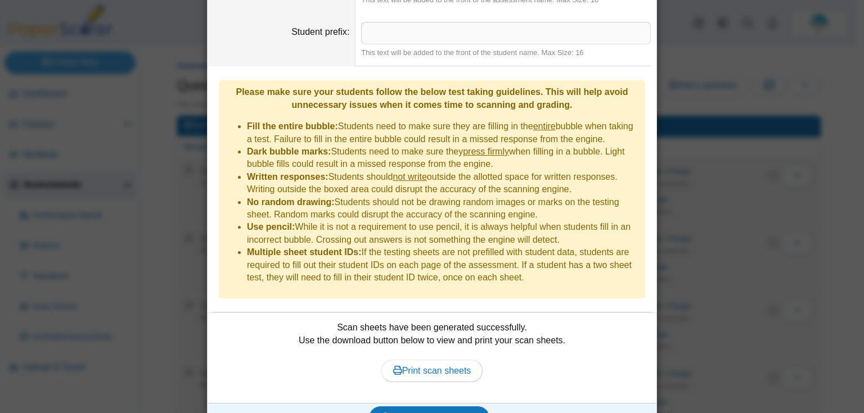
scroll to position [243, 0]
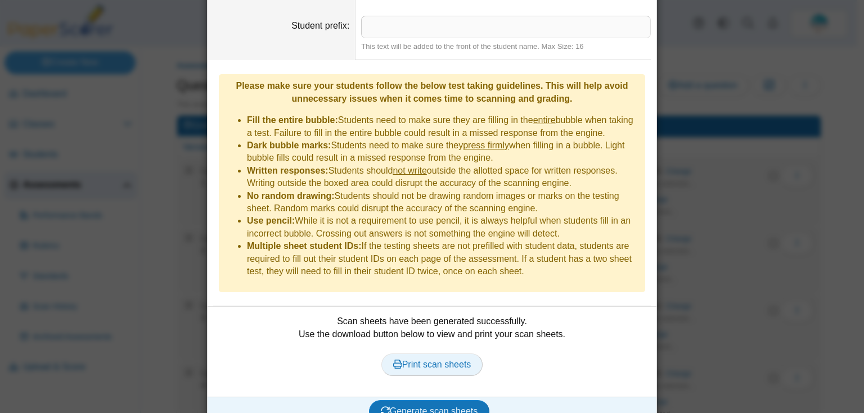
click at [435, 360] on span "Print scan sheets" at bounding box center [432, 365] width 78 height 10
